Goal: Information Seeking & Learning: Learn about a topic

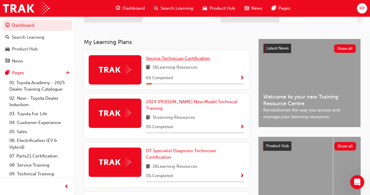
click at [171, 61] on span "Service Technician Certification" at bounding box center [178, 58] width 64 height 5
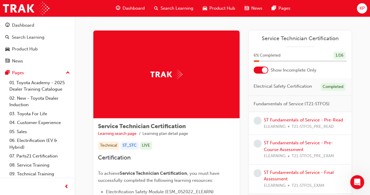
click at [360, 8] on span "KP" at bounding box center [362, 8] width 5 height 7
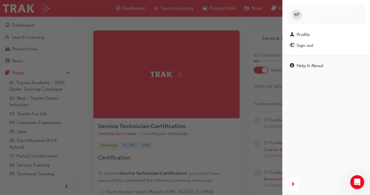
click at [260, 102] on div "button" at bounding box center [141, 97] width 283 height 195
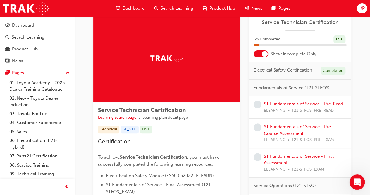
scroll to position [17, 0]
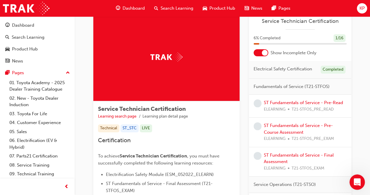
drag, startPoint x: 355, startPoint y: 179, endPoint x: 40, endPoint y: 211, distance: 316.3
click html
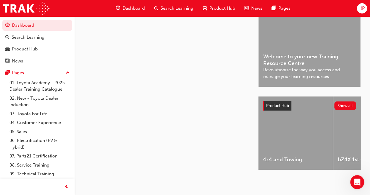
scroll to position [29, 0]
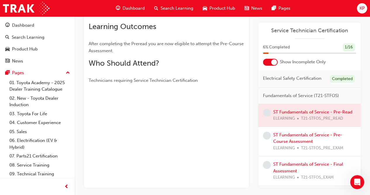
scroll to position [109, 0]
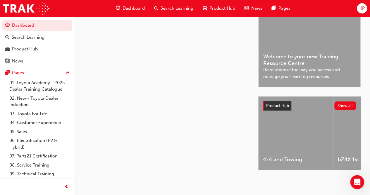
scroll to position [29, 0]
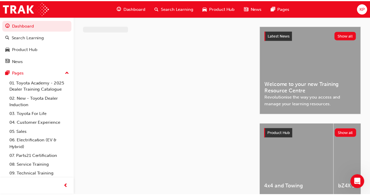
scroll to position [29, 0]
